Goal: Task Accomplishment & Management: Complete application form

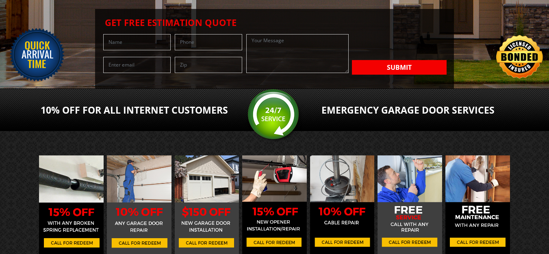
scroll to position [135, 0]
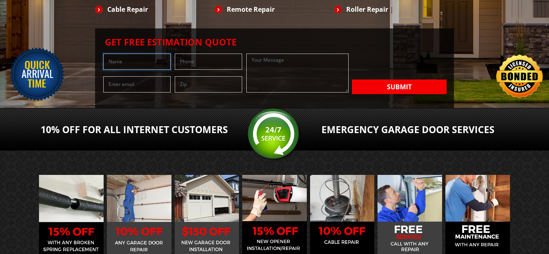
drag, startPoint x: 76, startPoint y: 130, endPoint x: 91, endPoint y: 134, distance: 15.9
click at [103, 70] on input "text" at bounding box center [136, 62] width 67 height 16
type input "Heather Edmunds"
type input "7203304982"
type input "heather@verdeshinesolutions.com"
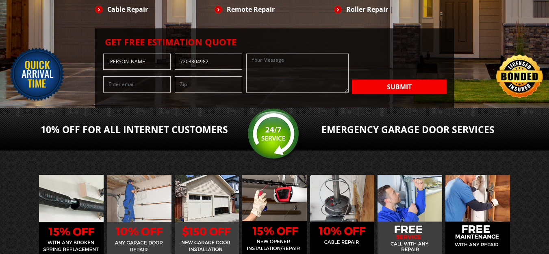
type input "55405"
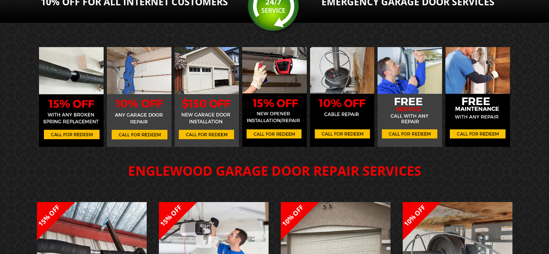
scroll to position [271, 0]
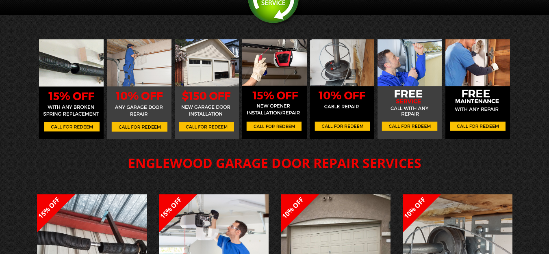
paste textarea "I came across your bussiness the other day My team and I provide top-quality cl…"
type textarea "I came across your bussiness the other day My team and I provide top-quality cl…"
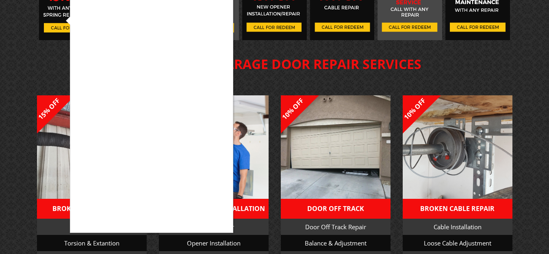
scroll to position [271, 0]
